Goal: Task Accomplishment & Management: Use online tool/utility

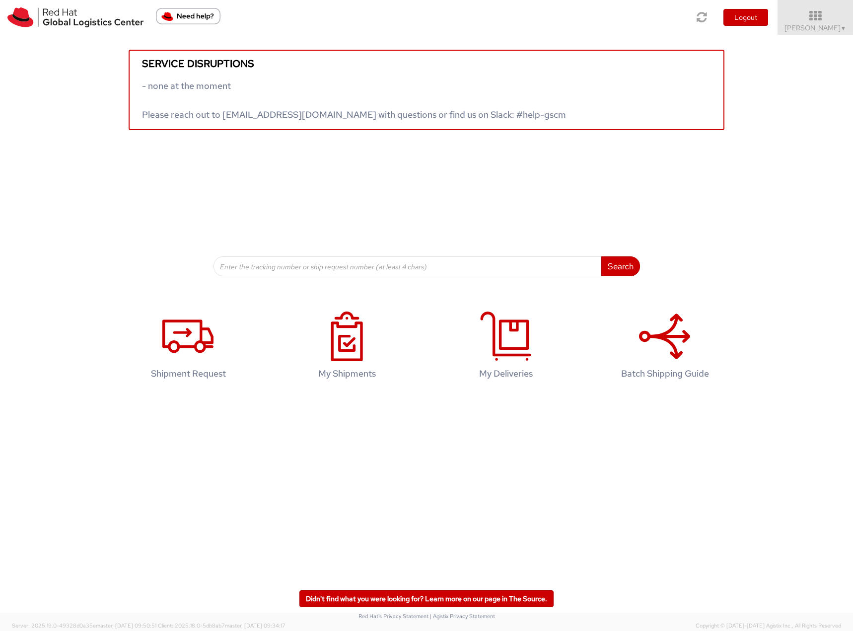
drag, startPoint x: 824, startPoint y: 20, endPoint x: 835, endPoint y: 49, distance: 30.8
click at [824, 20] on icon at bounding box center [815, 16] width 75 height 12
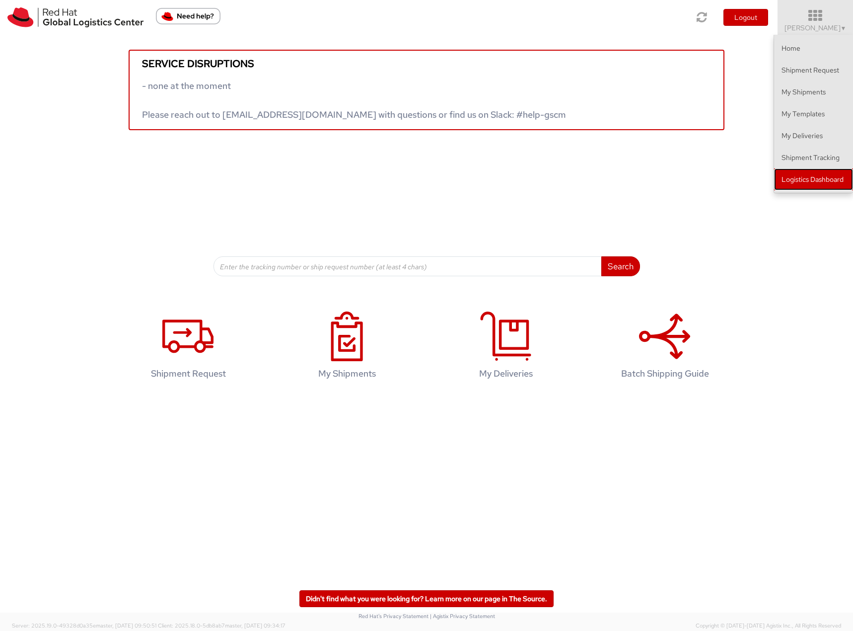
click at [804, 176] on link "Logistics Dashboard" at bounding box center [813, 179] width 79 height 22
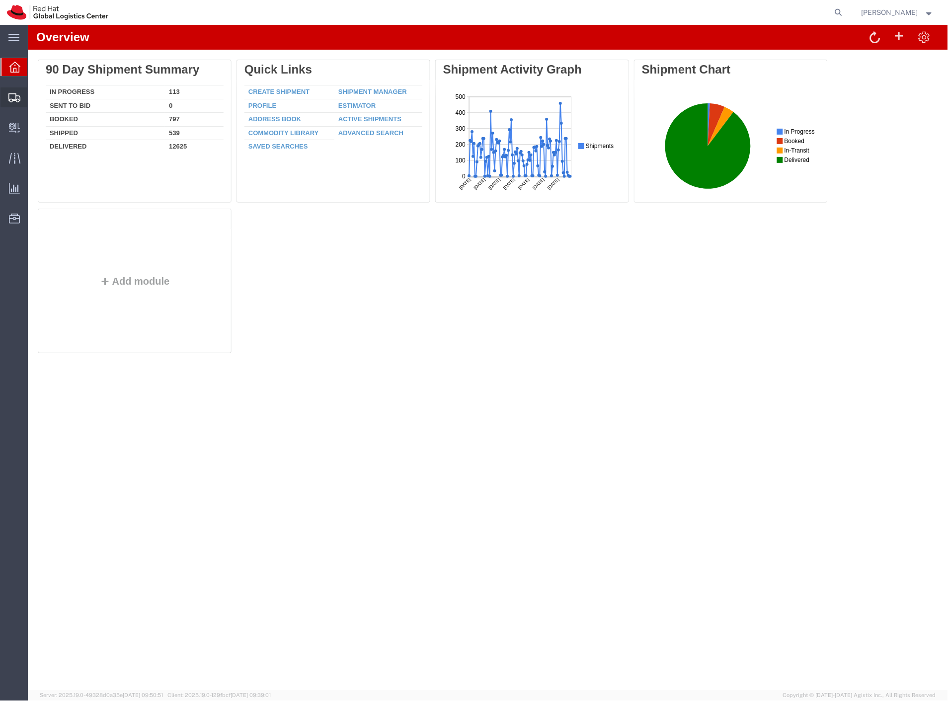
click at [0, 0] on span "Shipment Manager" at bounding box center [0, 0] width 0 height 0
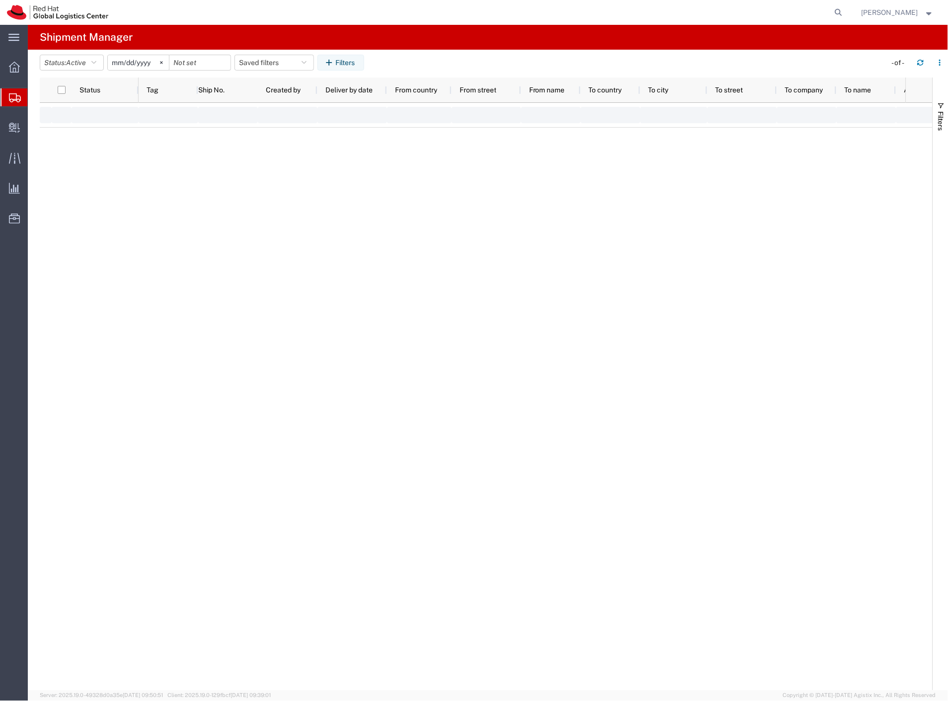
type input "[DATE]"
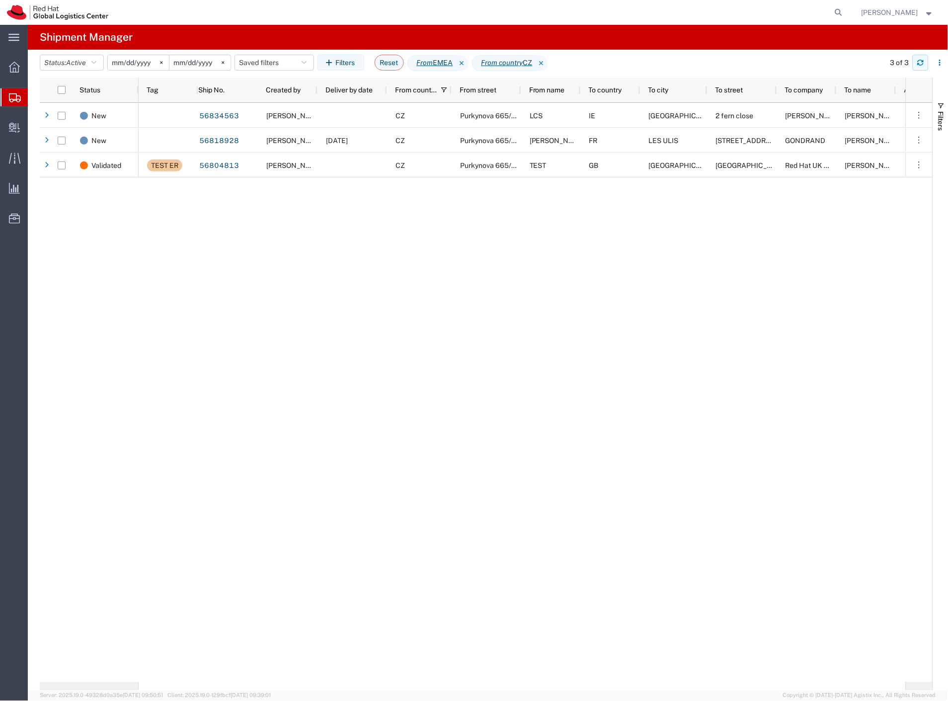
click at [920, 66] on icon "button" at bounding box center [920, 64] width 6 height 2
click at [932, 59] on button "button" at bounding box center [940, 63] width 16 height 16
click at [921, 60] on icon "button" at bounding box center [920, 62] width 7 height 7
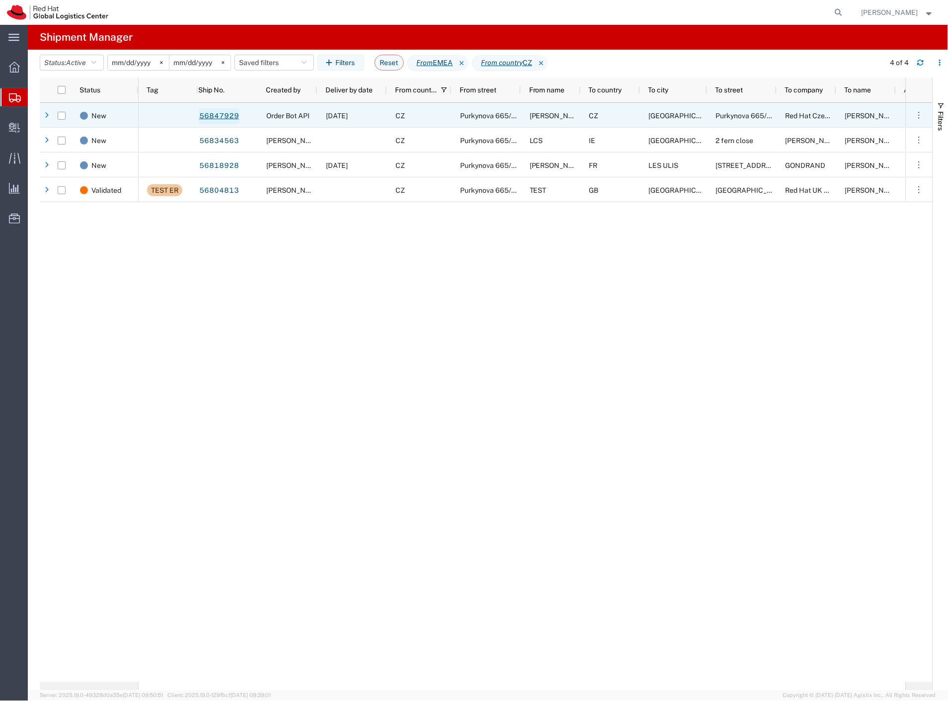
click at [216, 115] on link "56847929" at bounding box center [219, 116] width 41 height 16
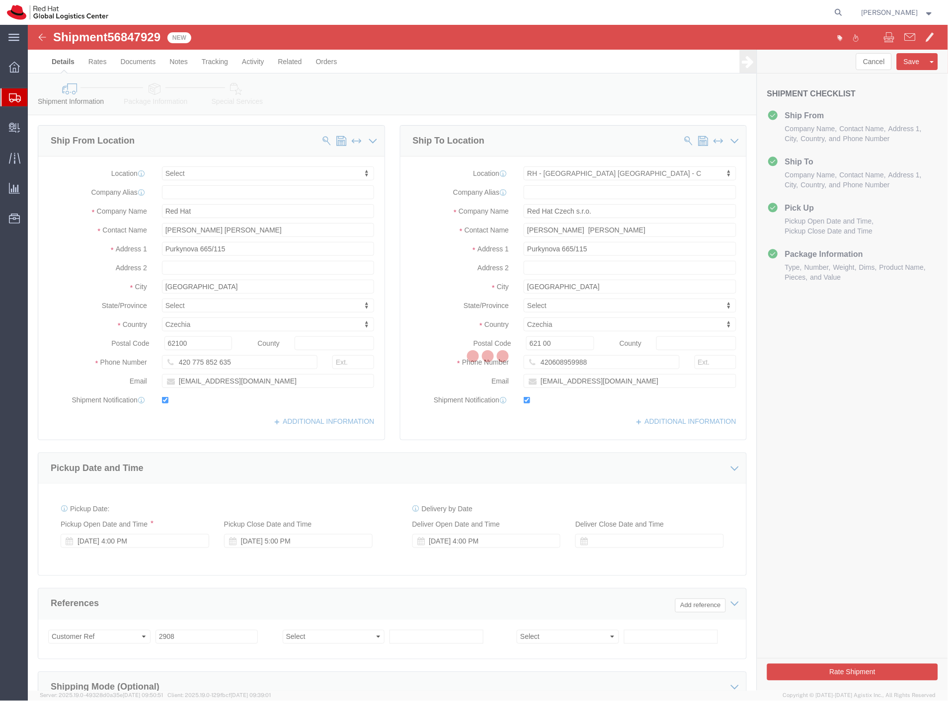
select select
select select "38037"
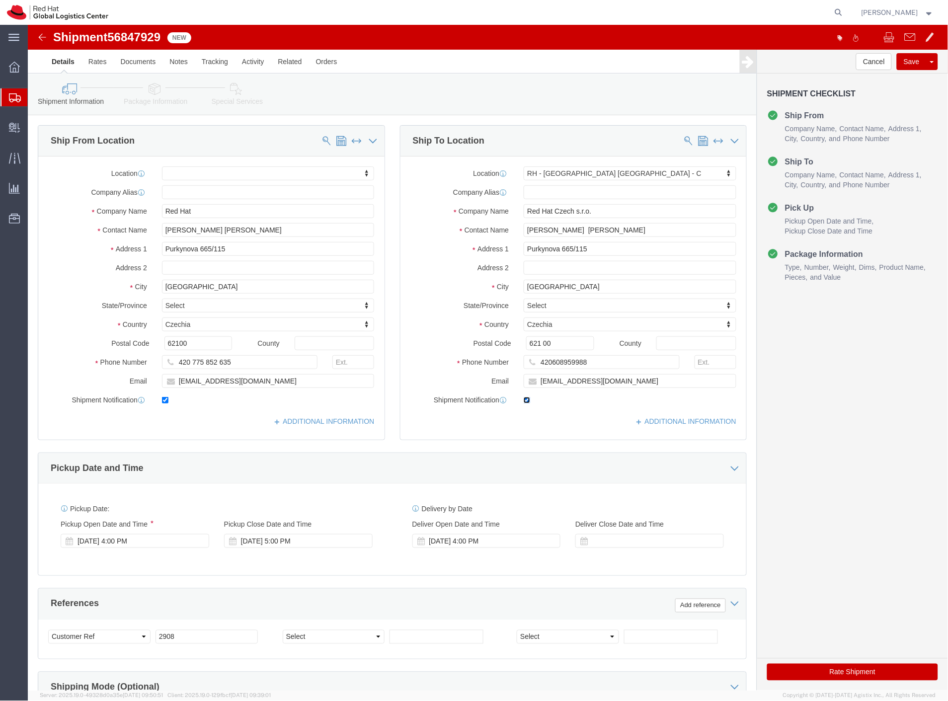
click input "checkbox"
checkbox input "false"
click button "Rate Shipment"
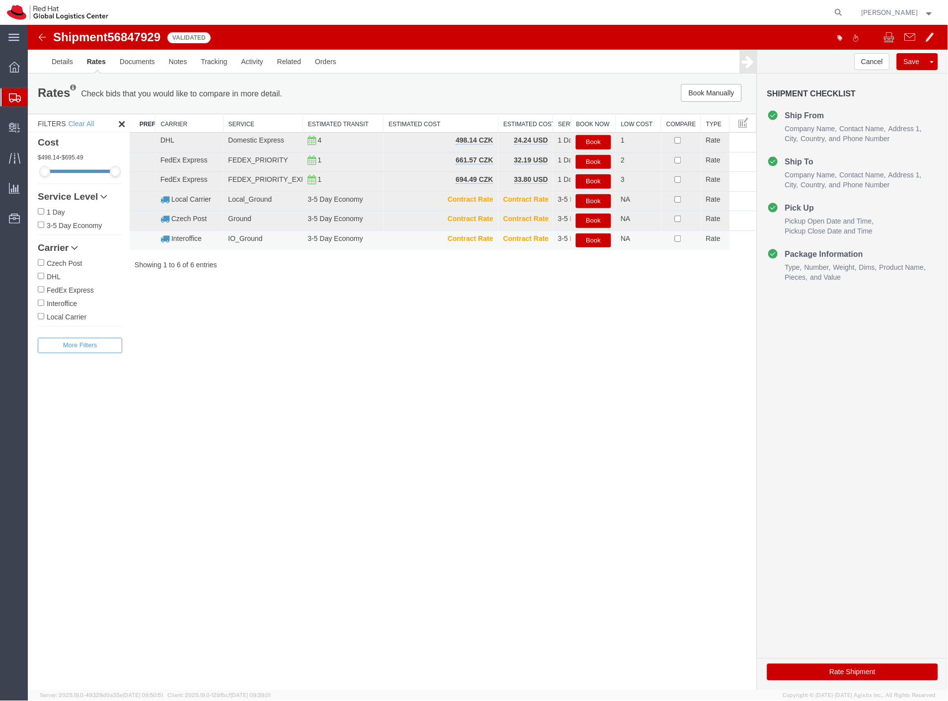
click at [596, 241] on button "Book" at bounding box center [592, 240] width 35 height 14
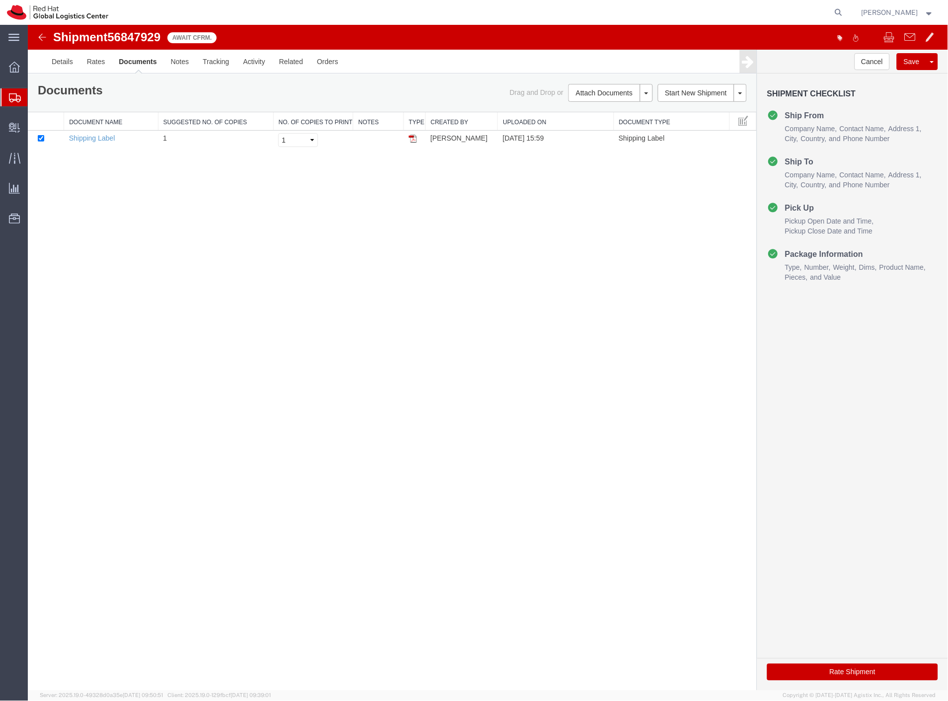
click at [136, 31] on div at bounding box center [487, 357] width 920 height 666
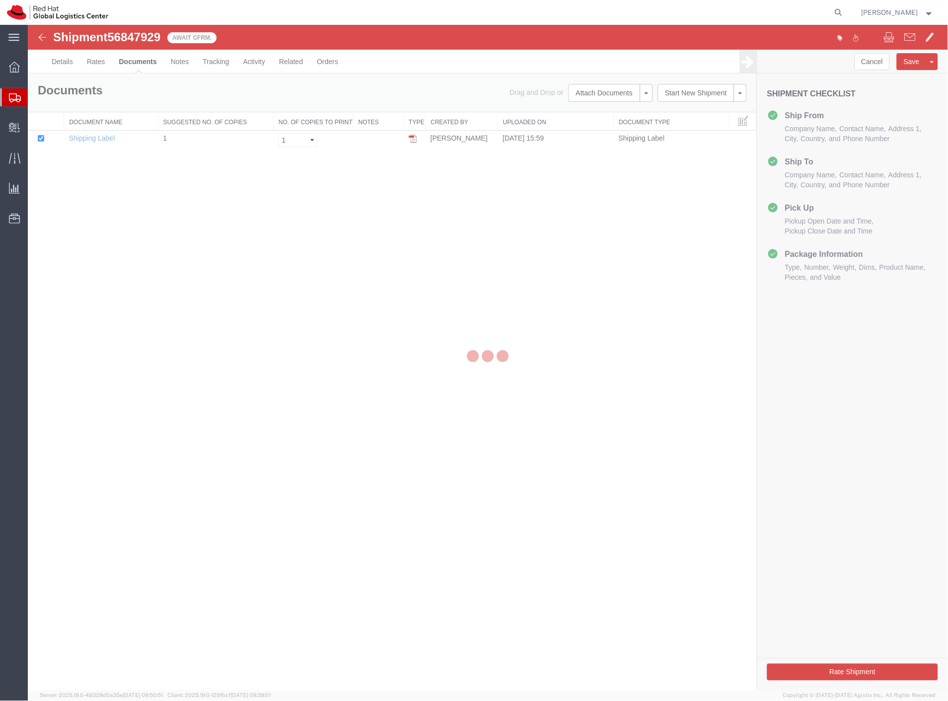
click at [138, 33] on div at bounding box center [488, 358] width 920 height 666
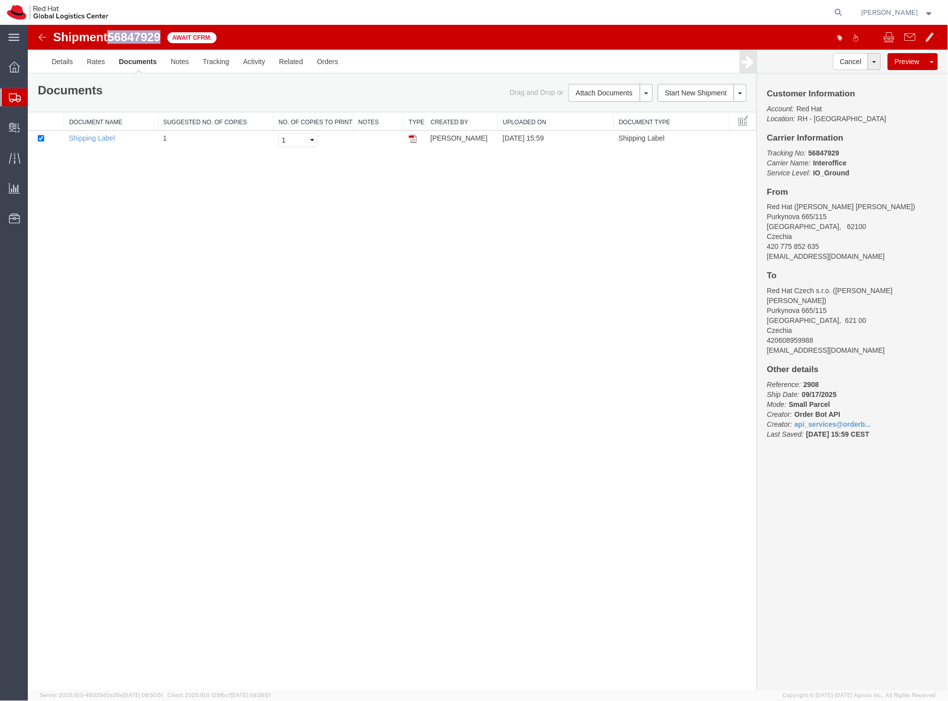
click at [137, 32] on span "56847929" at bounding box center [133, 36] width 53 height 13
copy span "56847929"
click at [0, 0] on span "Create Delivery" at bounding box center [0, 0] width 0 height 0
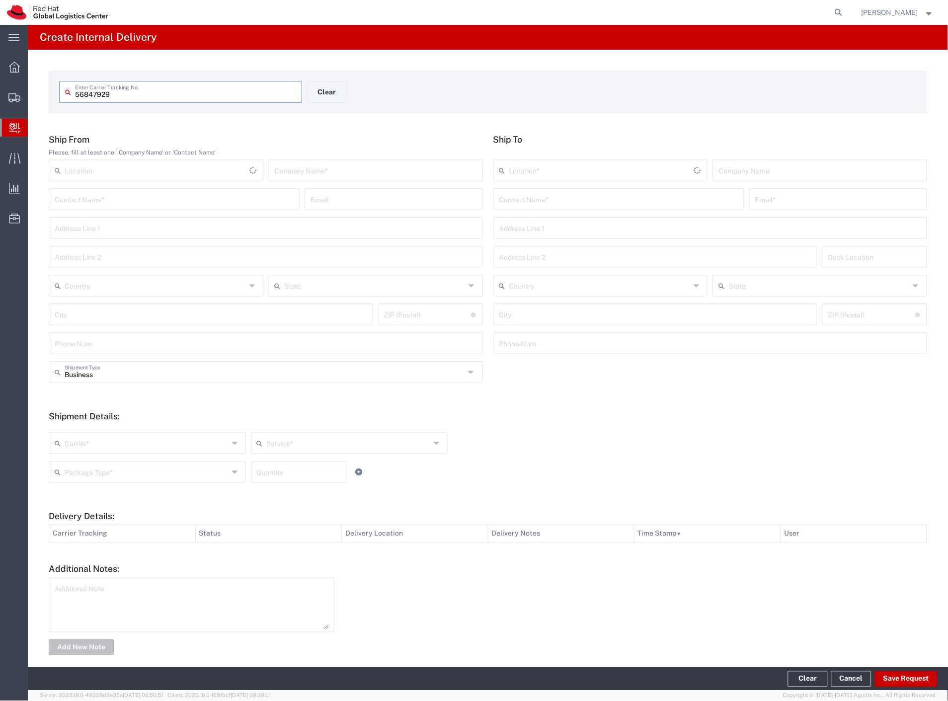
type input "56847929"
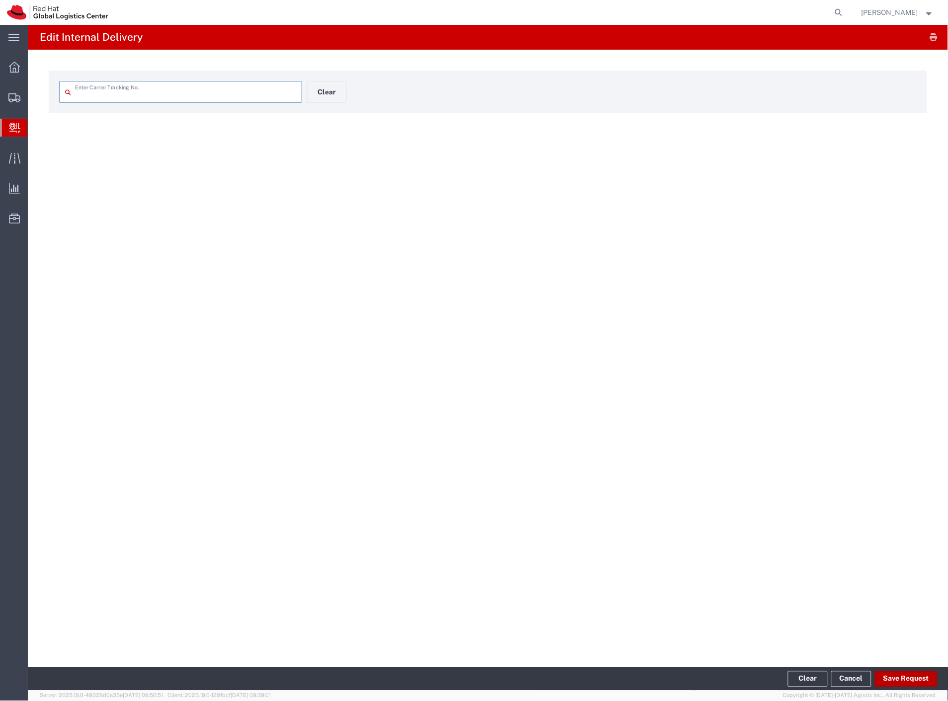
type input "56847929"
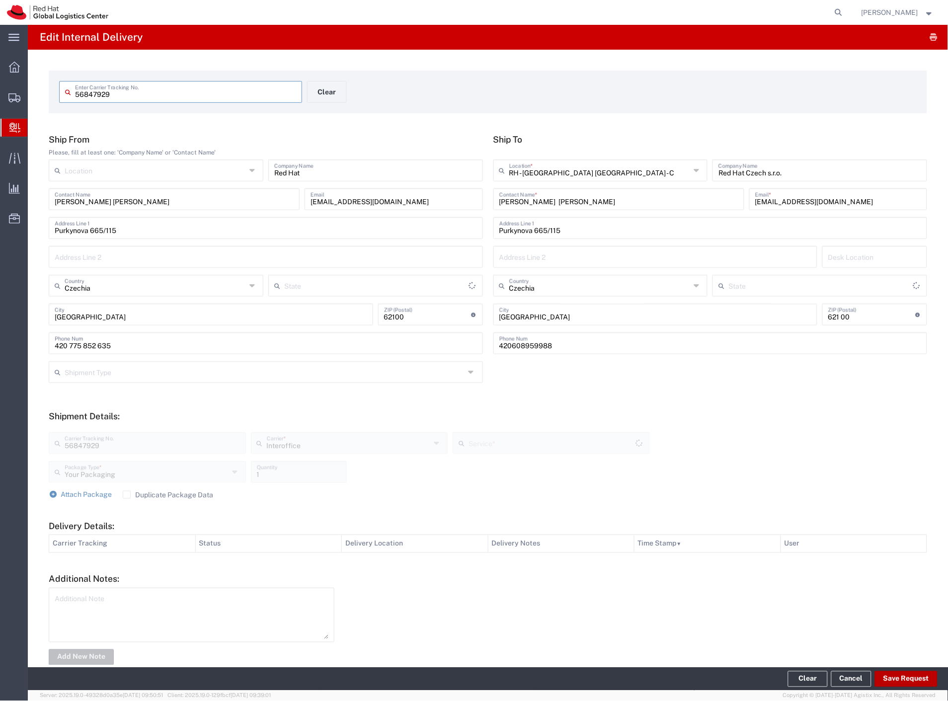
type input "IO_Ground"
click at [900, 679] on button "Save Request" at bounding box center [906, 679] width 63 height 16
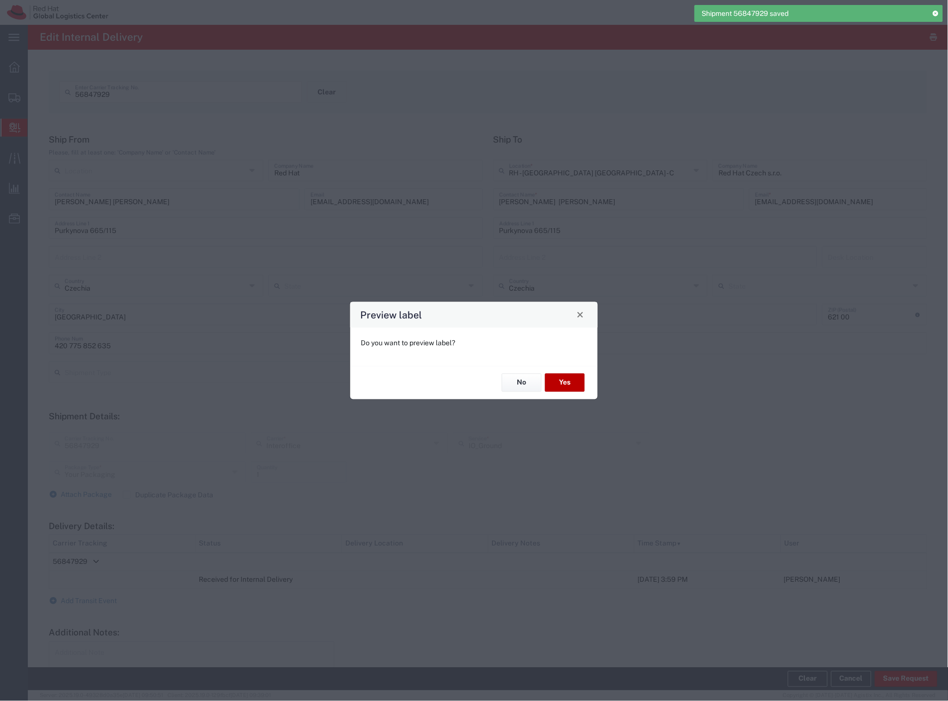
click at [574, 376] on button "Yes" at bounding box center [565, 382] width 40 height 18
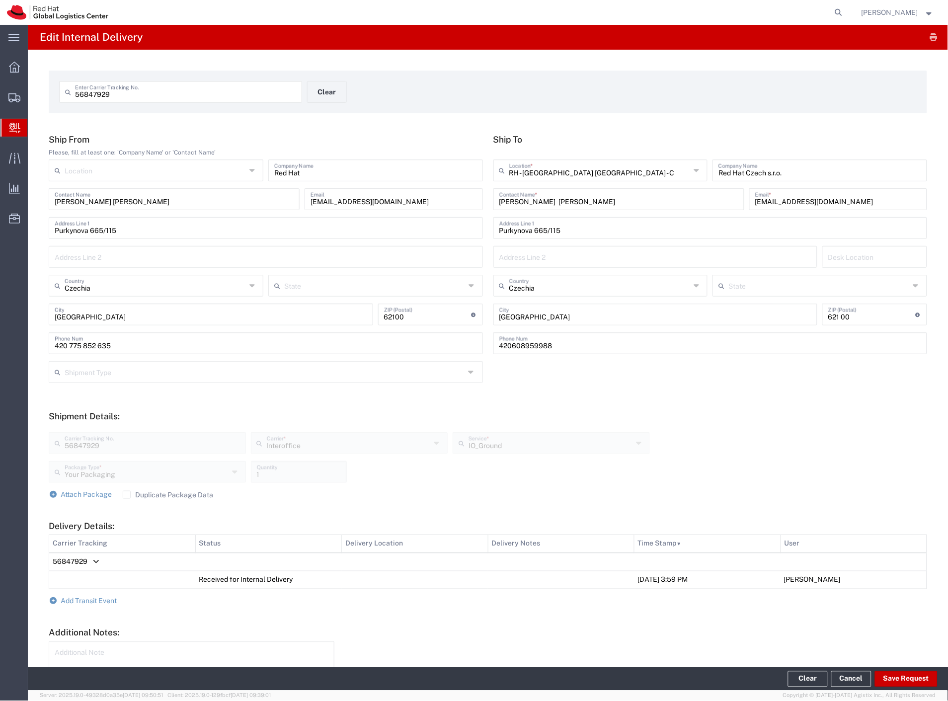
click at [35, 124] on span "Internal Delivery" at bounding box center [31, 128] width 8 height 20
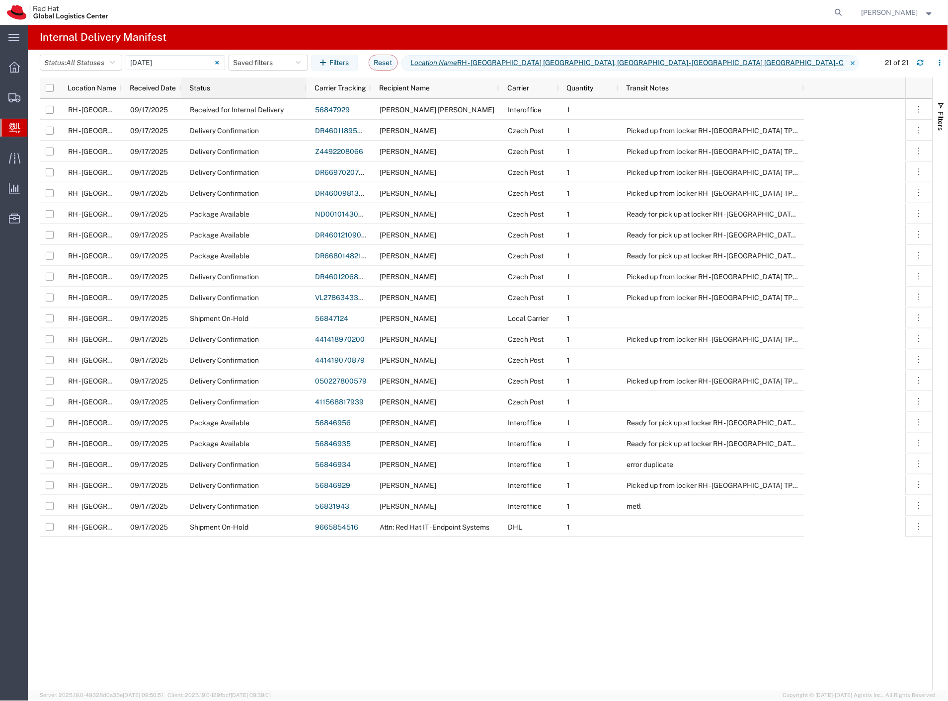
click at [255, 88] on div "Status" at bounding box center [245, 88] width 113 height 16
